Goal: Find specific page/section: Find specific page/section

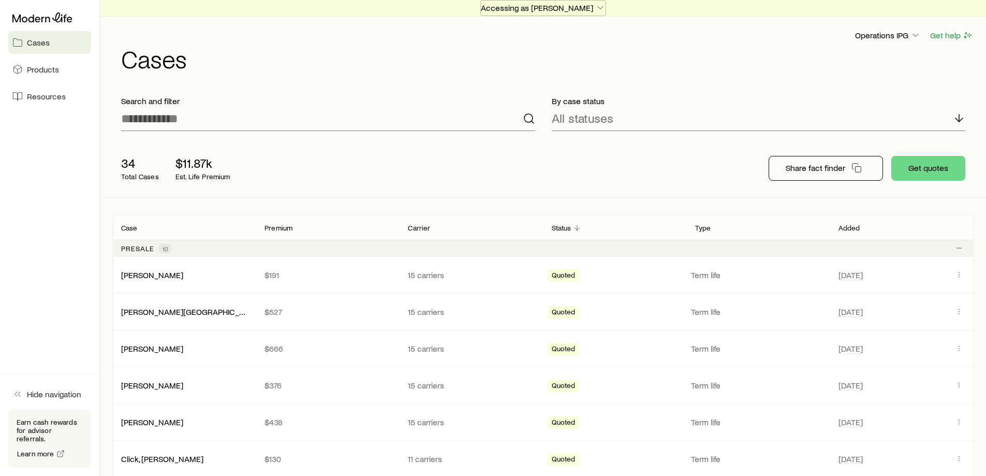
click at [560, 7] on p "Accessing as [PERSON_NAME]" at bounding box center [543, 8] width 125 height 10
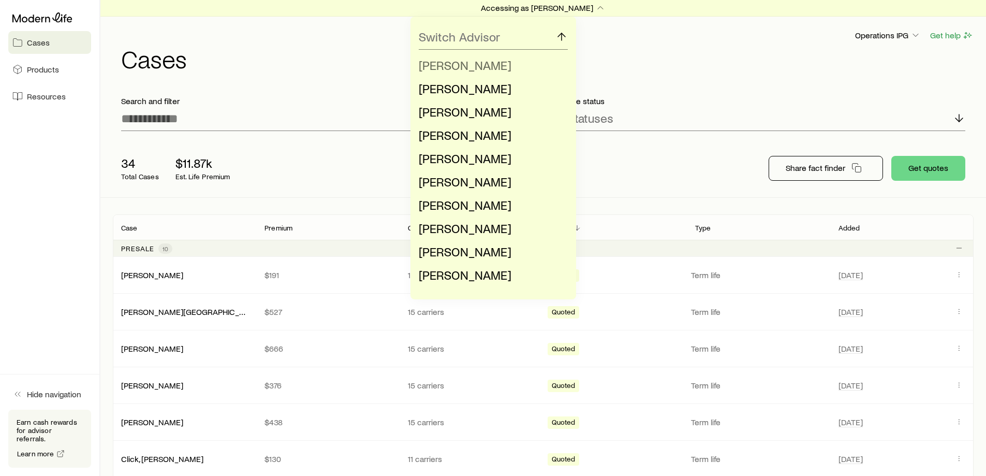
click at [471, 63] on span "[PERSON_NAME]" at bounding box center [465, 64] width 93 height 15
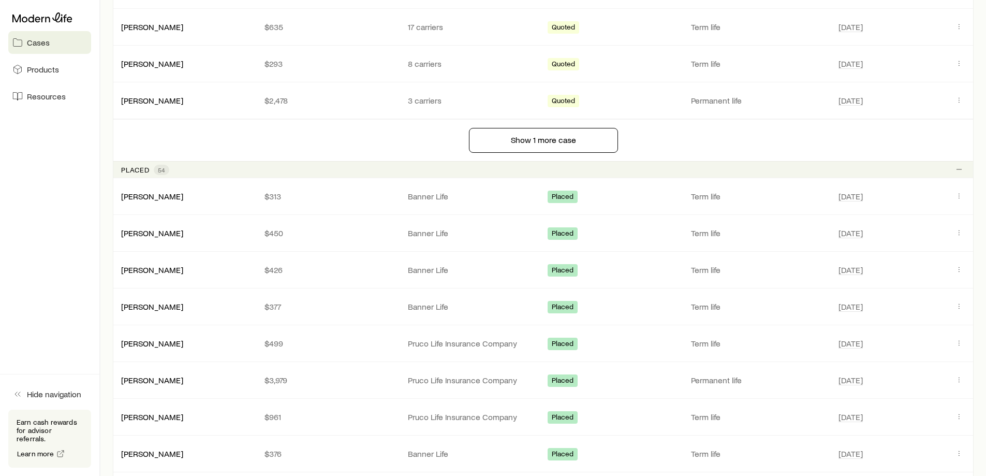
scroll to position [776, 0]
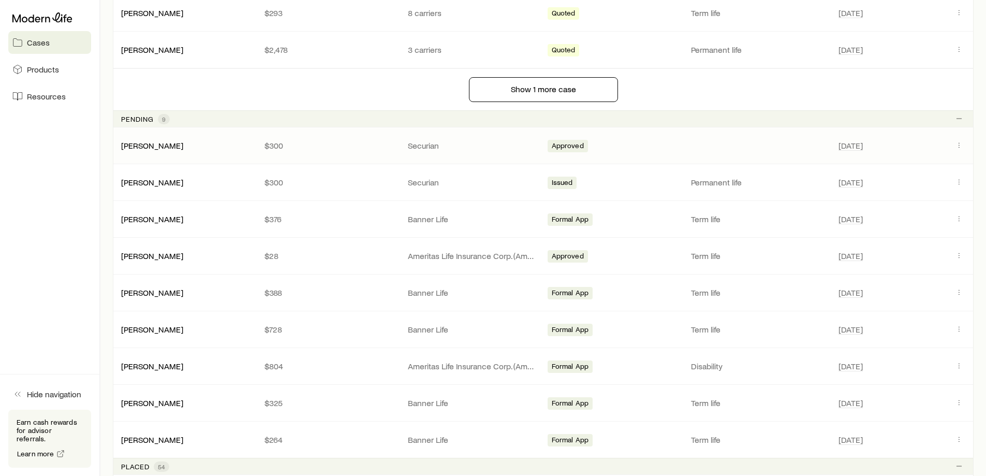
click at [200, 142] on div "[PERSON_NAME]" at bounding box center [184, 145] width 143 height 10
click at [148, 147] on link "[PERSON_NAME]" at bounding box center [153, 145] width 62 height 10
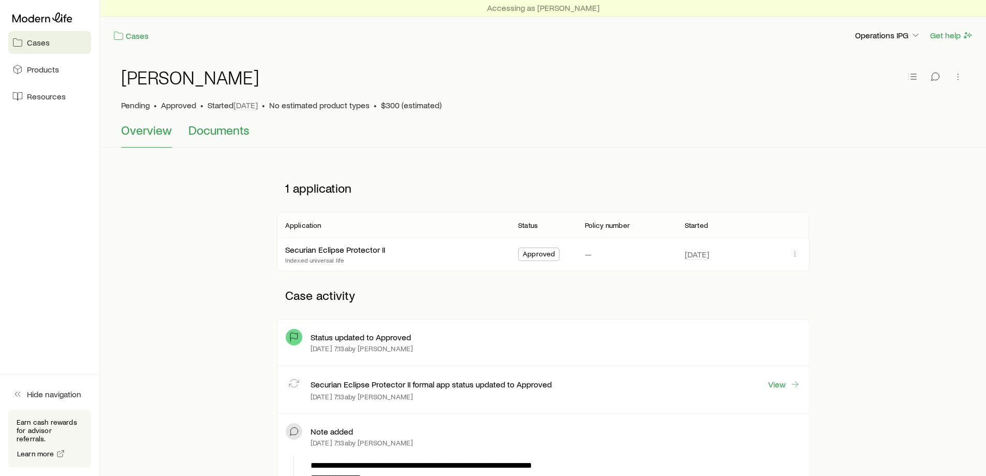
click at [221, 133] on span "Documents" at bounding box center [218, 130] width 61 height 14
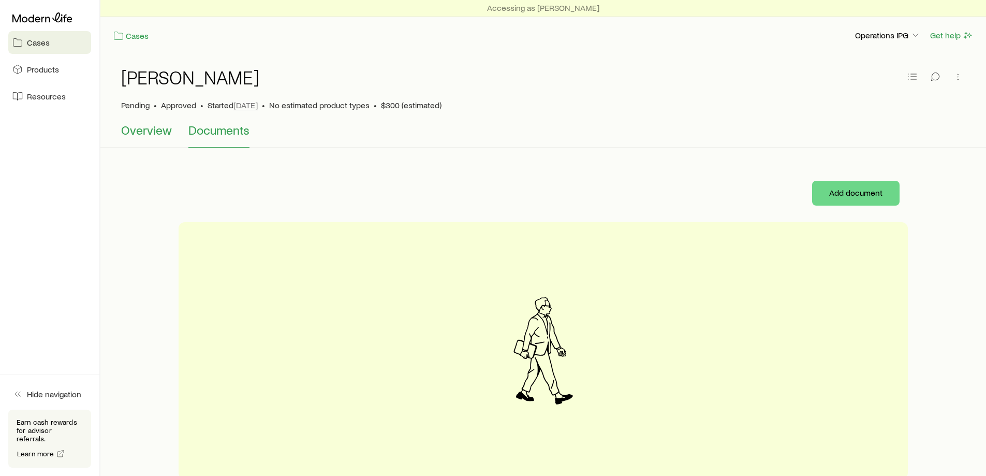
click at [150, 124] on span "Overview" at bounding box center [146, 130] width 51 height 14
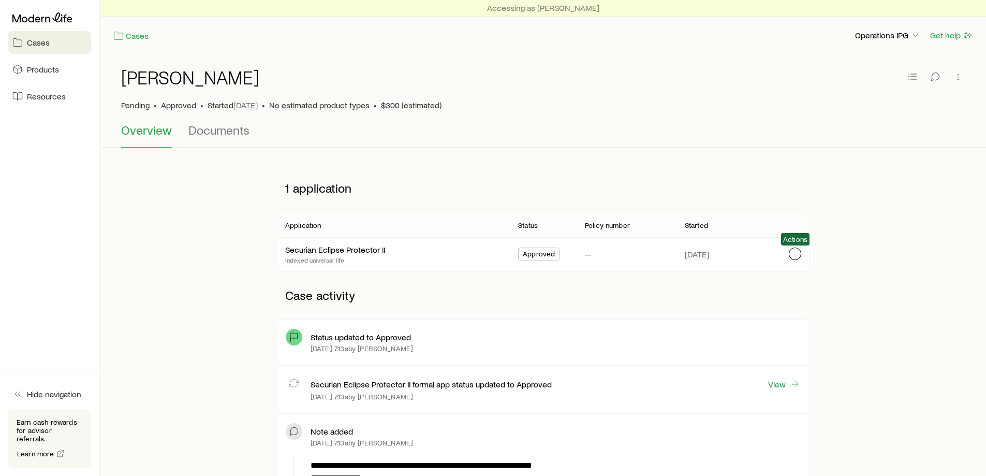
click at [798, 254] on icon "button" at bounding box center [795, 254] width 8 height 8
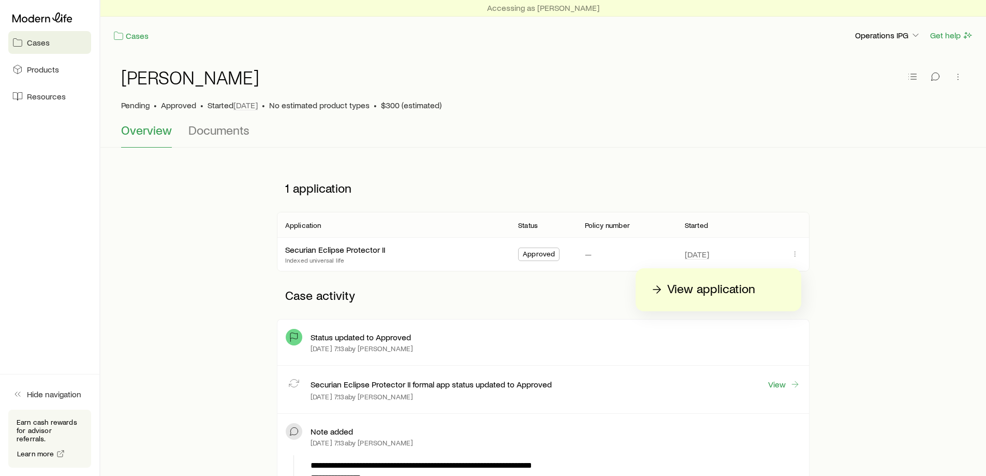
click at [743, 290] on p "View application" at bounding box center [711, 289] width 88 height 17
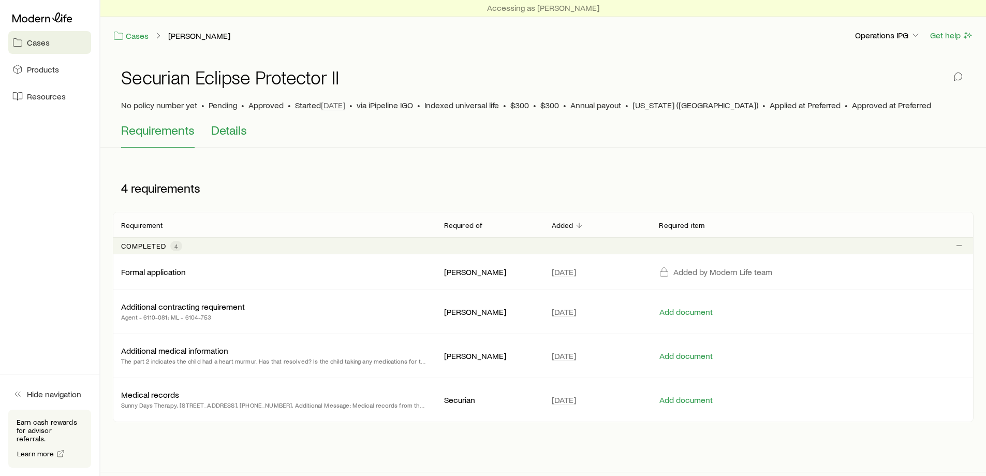
click at [236, 139] on button "Details" at bounding box center [229, 135] width 36 height 25
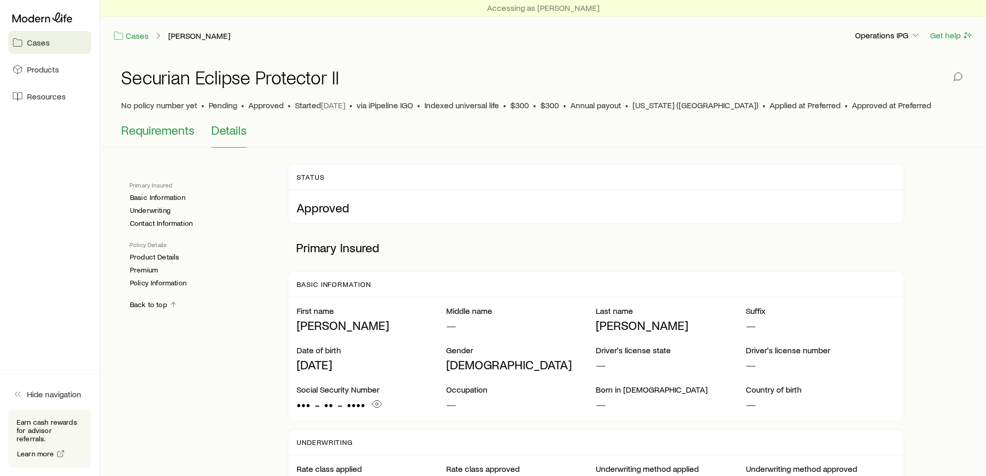
click at [159, 139] on button "Requirements" at bounding box center [158, 135] width 74 height 25
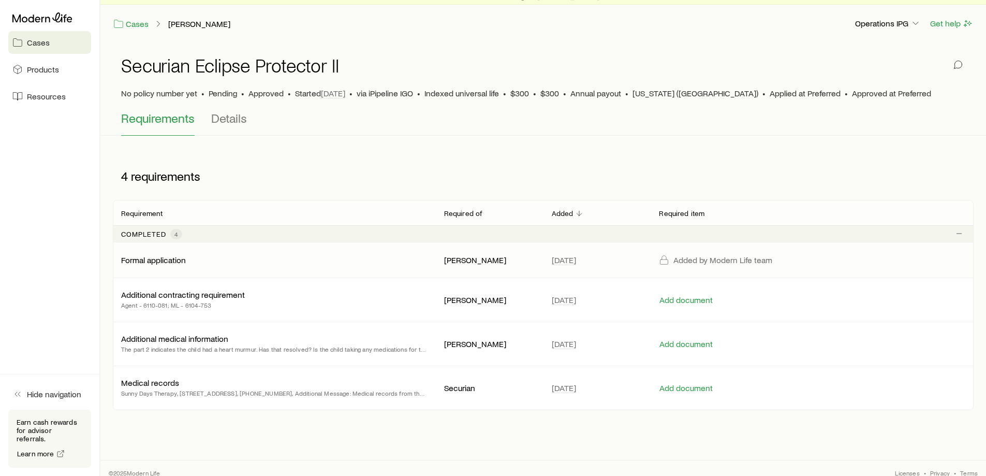
scroll to position [21, 0]
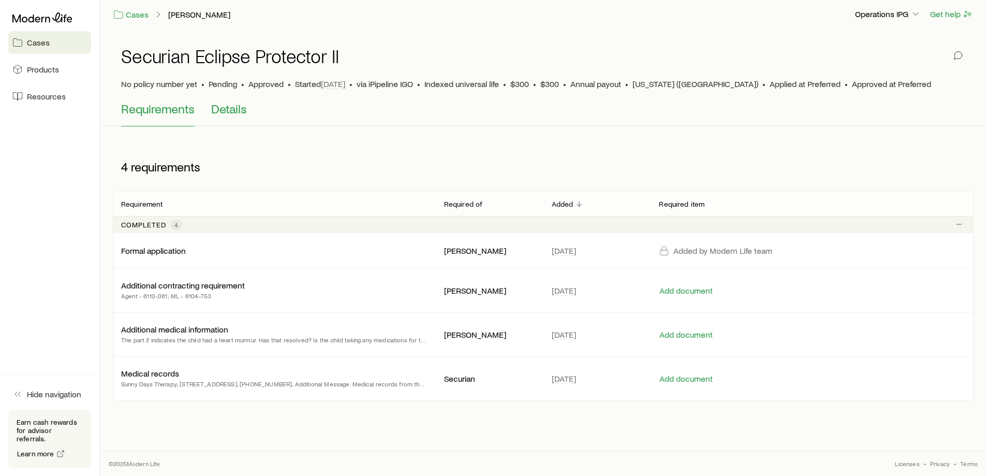
click at [217, 108] on span "Details" at bounding box center [229, 108] width 36 height 14
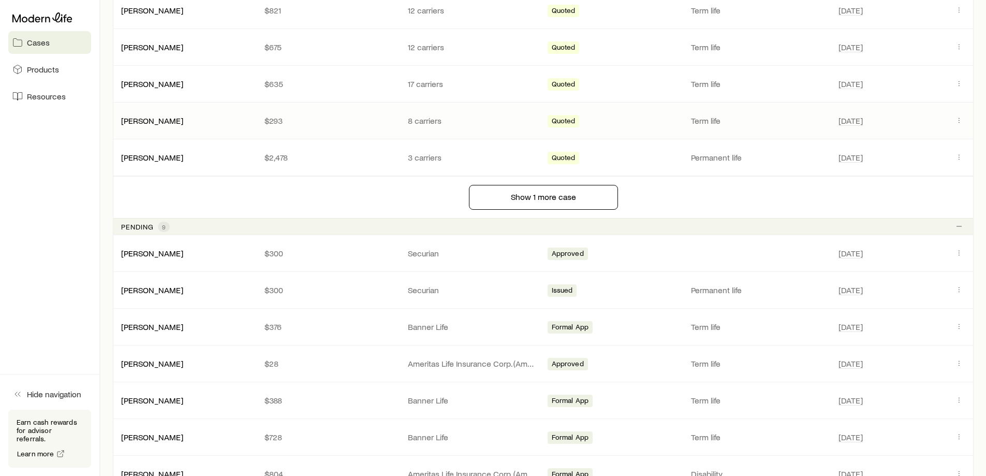
scroll to position [725, 0]
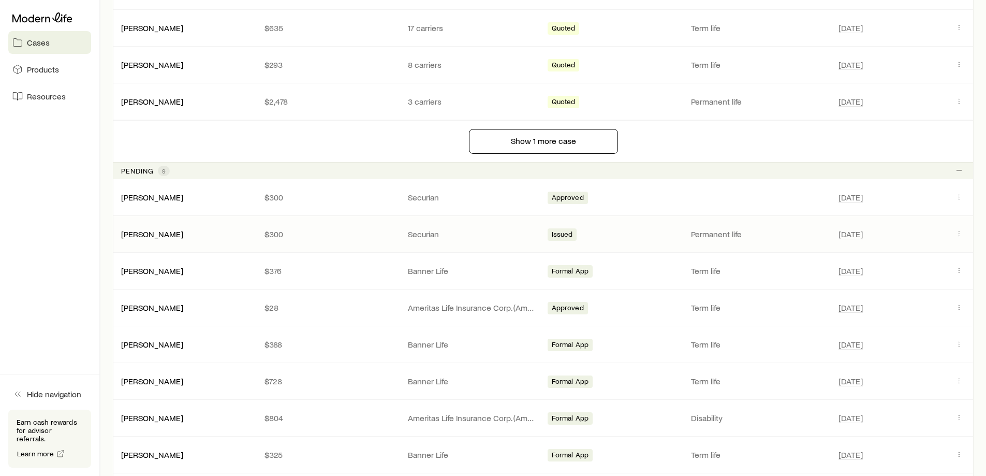
click at [218, 240] on div "[PERSON_NAME] $300 Securian Issued Permanent life [DATE]" at bounding box center [543, 234] width 861 height 36
click at [956, 231] on icon "Client cases" at bounding box center [959, 233] width 8 height 8
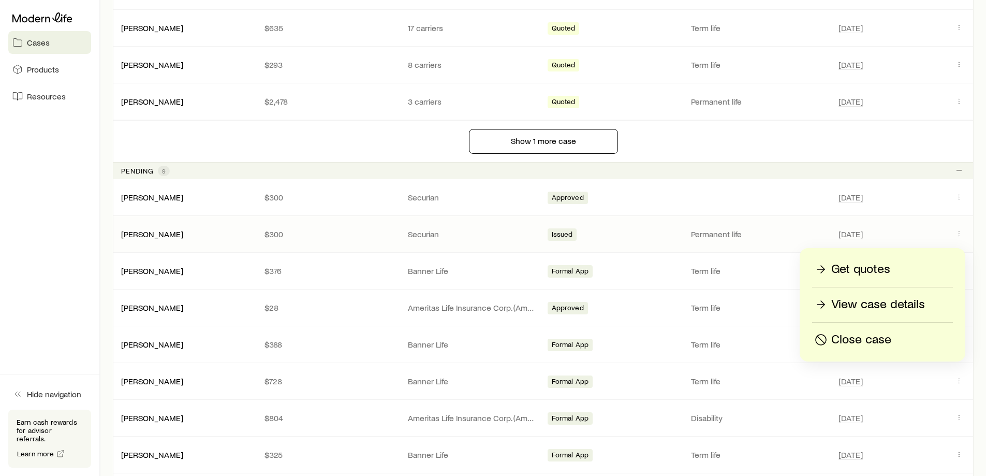
click at [871, 306] on p "View case details" at bounding box center [878, 304] width 94 height 17
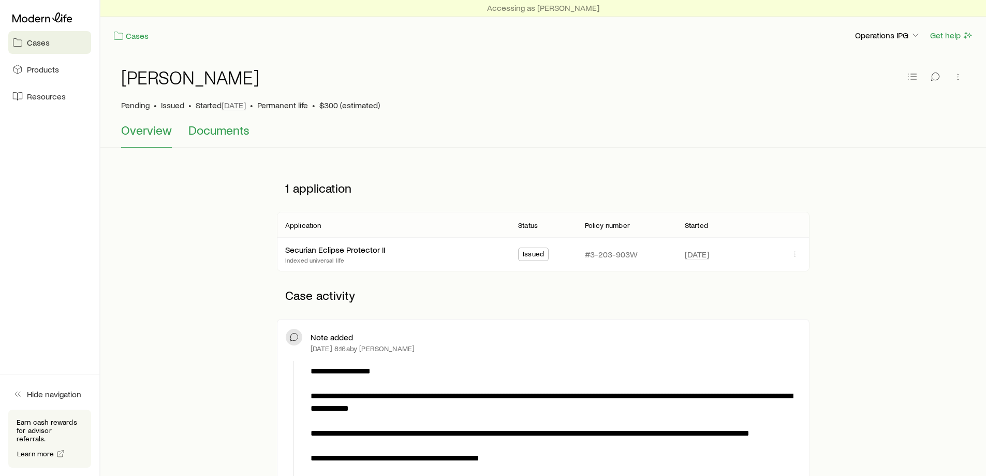
click at [226, 135] on span "Documents" at bounding box center [218, 130] width 61 height 14
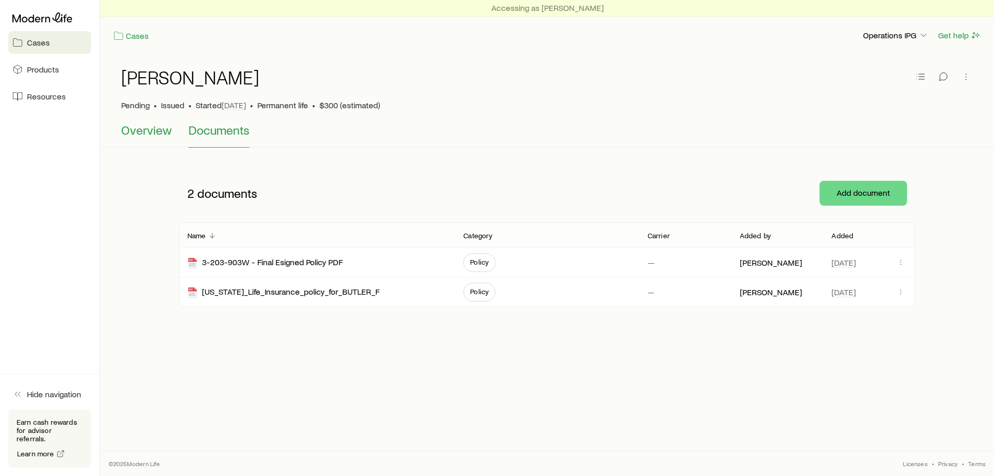
click at [150, 138] on button "Overview" at bounding box center [146, 135] width 51 height 25
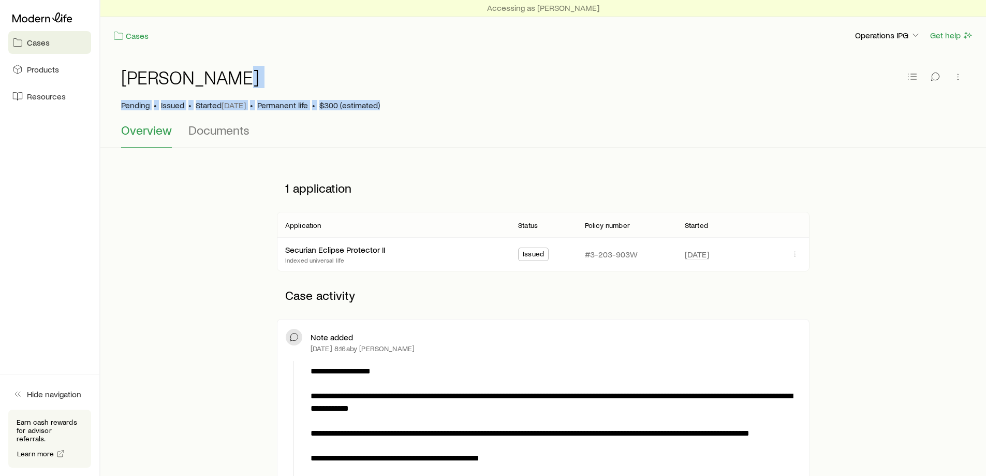
drag, startPoint x: 247, startPoint y: 84, endPoint x: 389, endPoint y: 109, distance: 144.0
click at [389, 109] on div "[PERSON_NAME] Pending • Issued • Started [DATE] • Permanent life • $300 (estima…" at bounding box center [543, 88] width 844 height 68
